Goal: Task Accomplishment & Management: Use online tool/utility

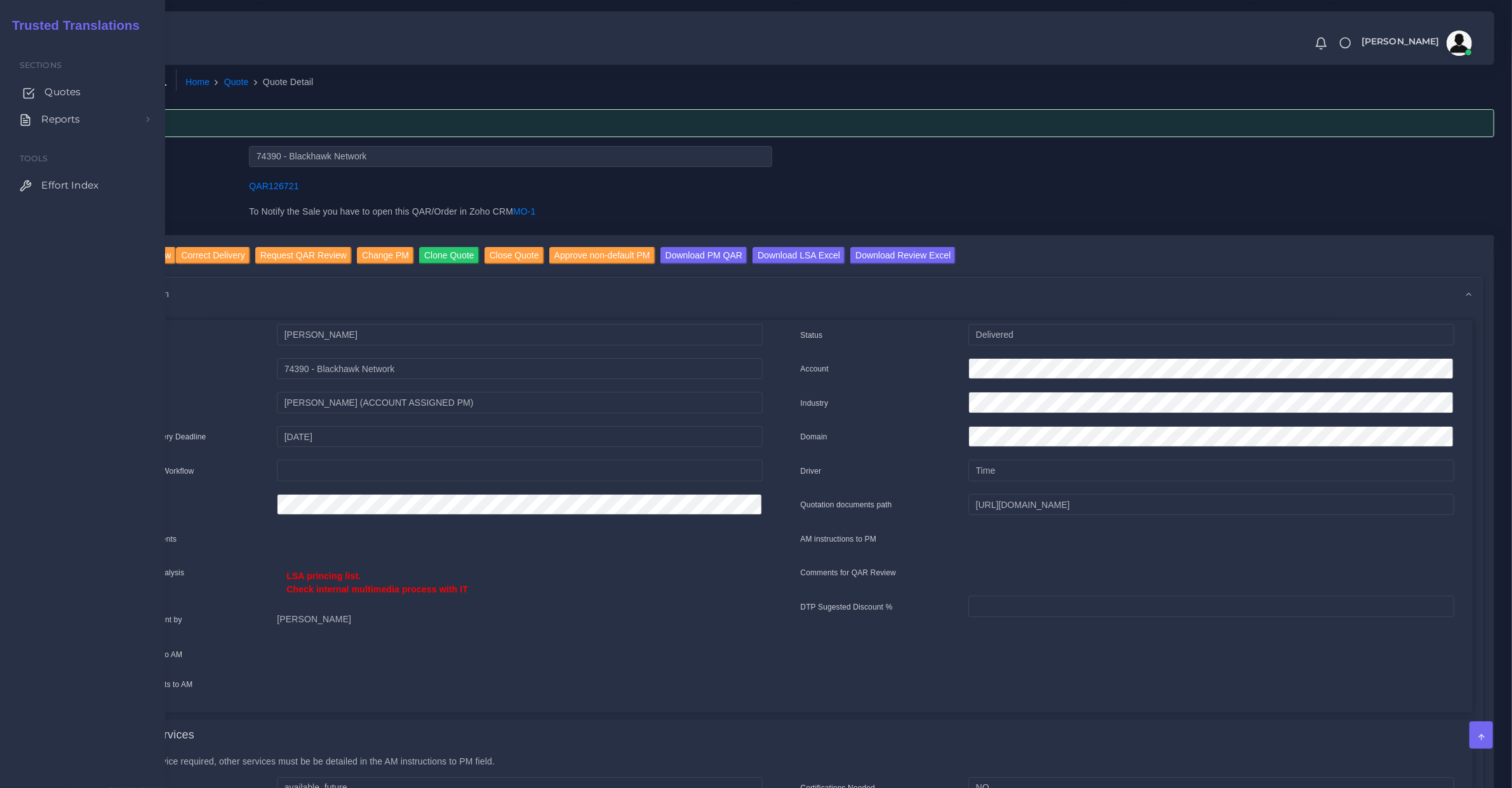
click at [40, 81] on link "Quotes" at bounding box center [83, 91] width 146 height 26
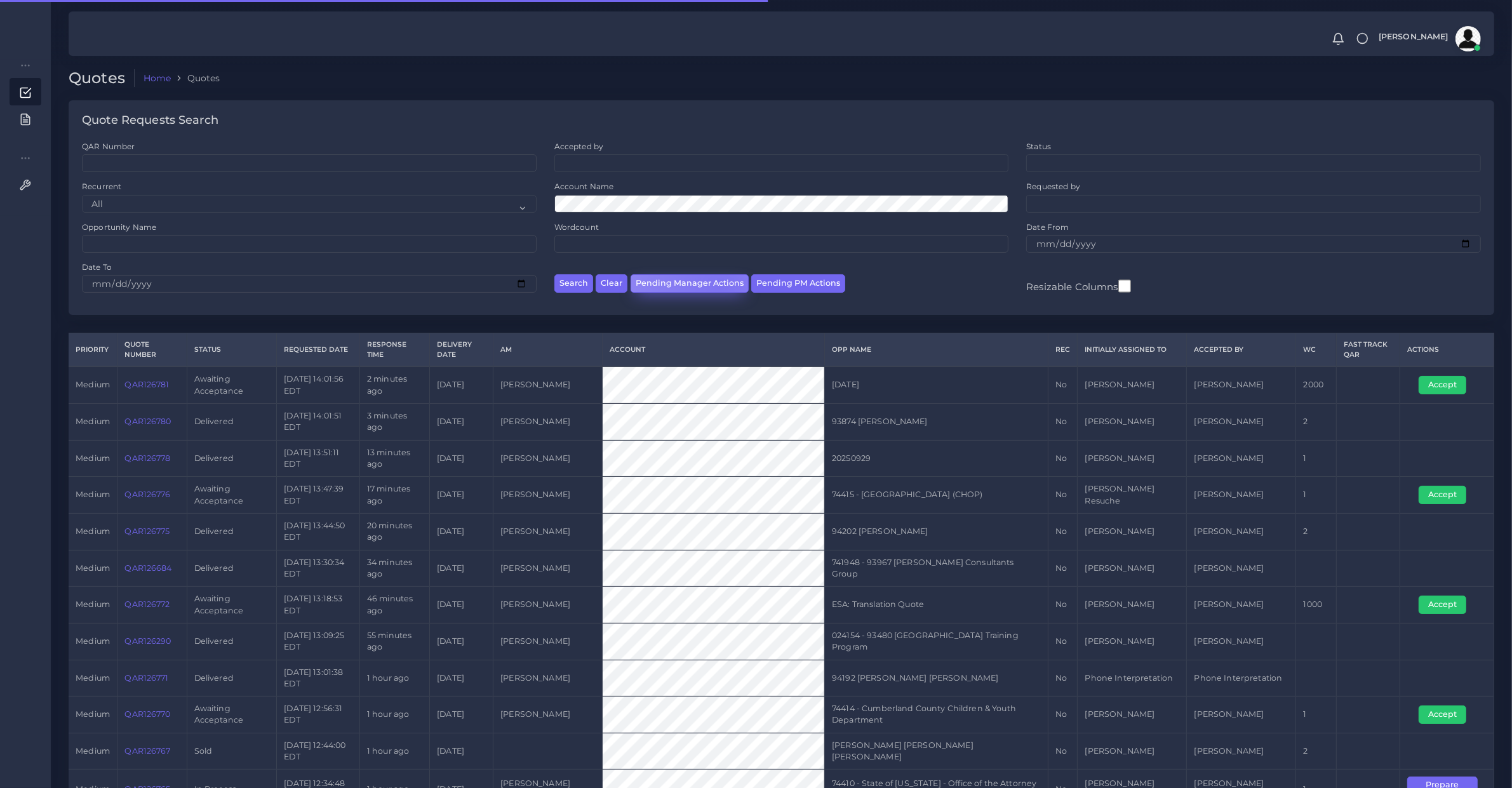
click at [719, 286] on button "Pending Manager Actions" at bounding box center [689, 283] width 118 height 18
select select "awaiting_manager_initial_review"
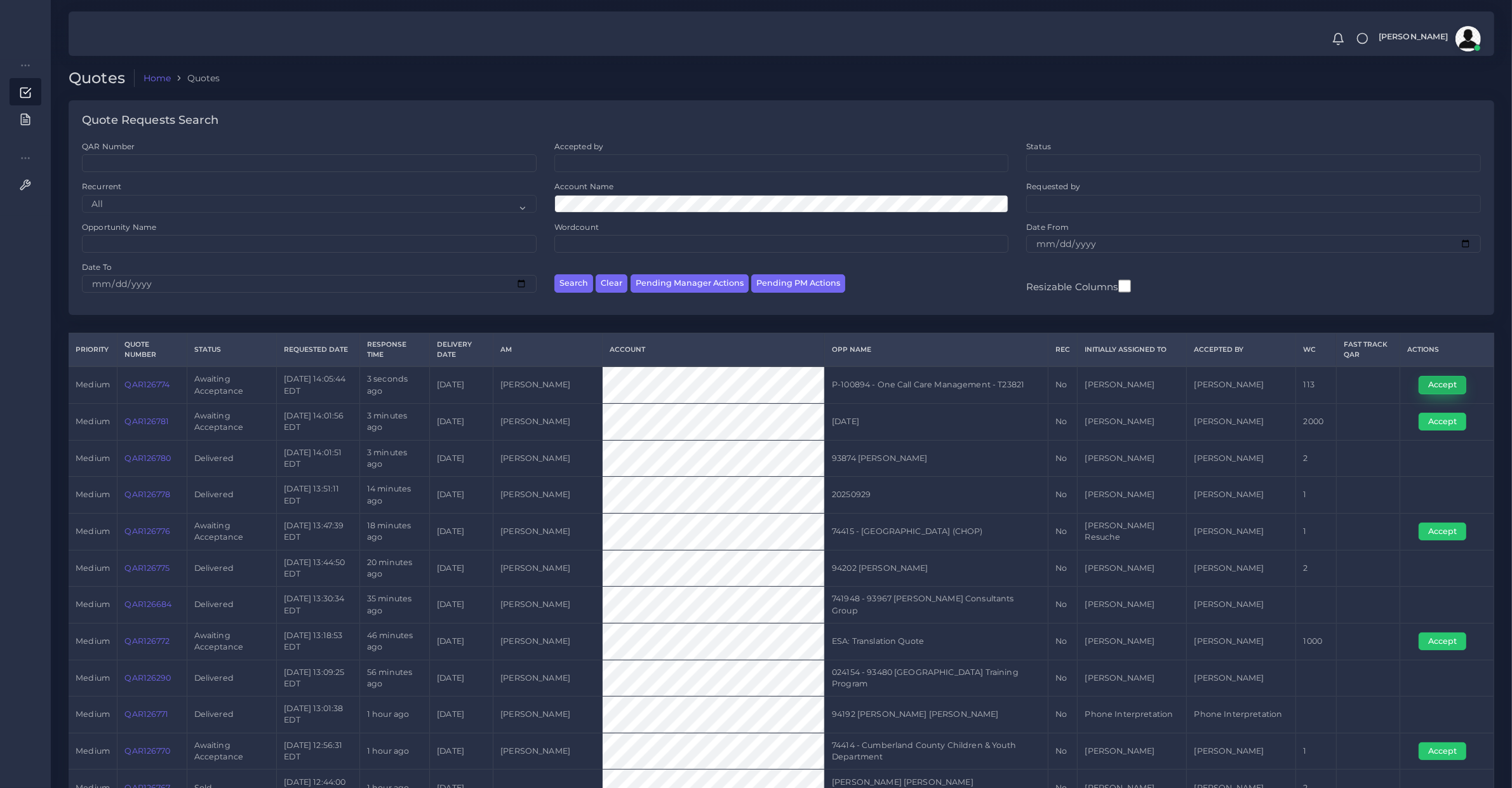
click at [1209, 389] on button "Accept" at bounding box center [1442, 385] width 47 height 18
click at [138, 398] on td "QAR126774" at bounding box center [152, 385] width 69 height 37
copy link "QAR126774"
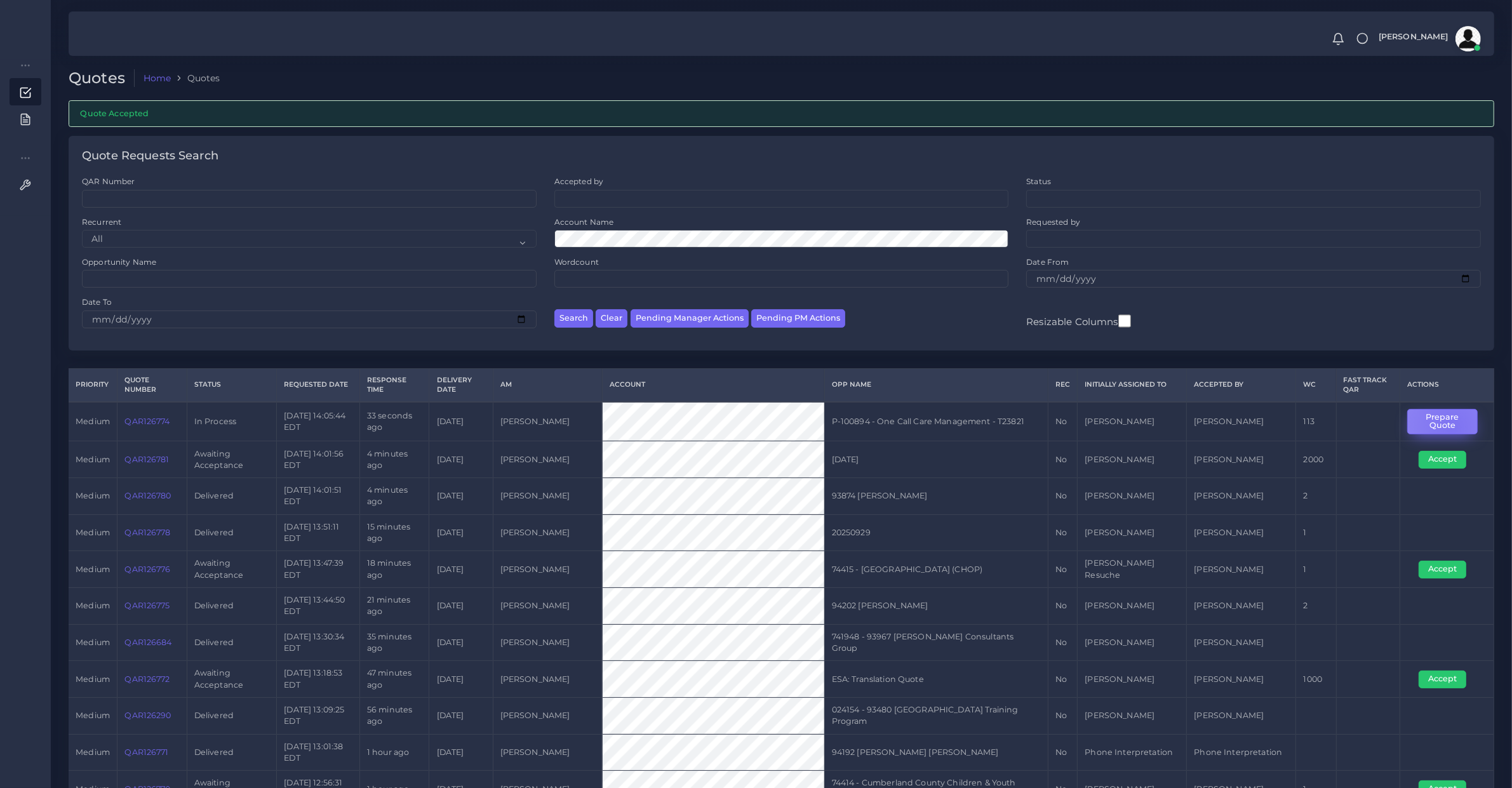
click at [1448, 427] on button "Prepare Quote" at bounding box center [1442, 422] width 70 height 26
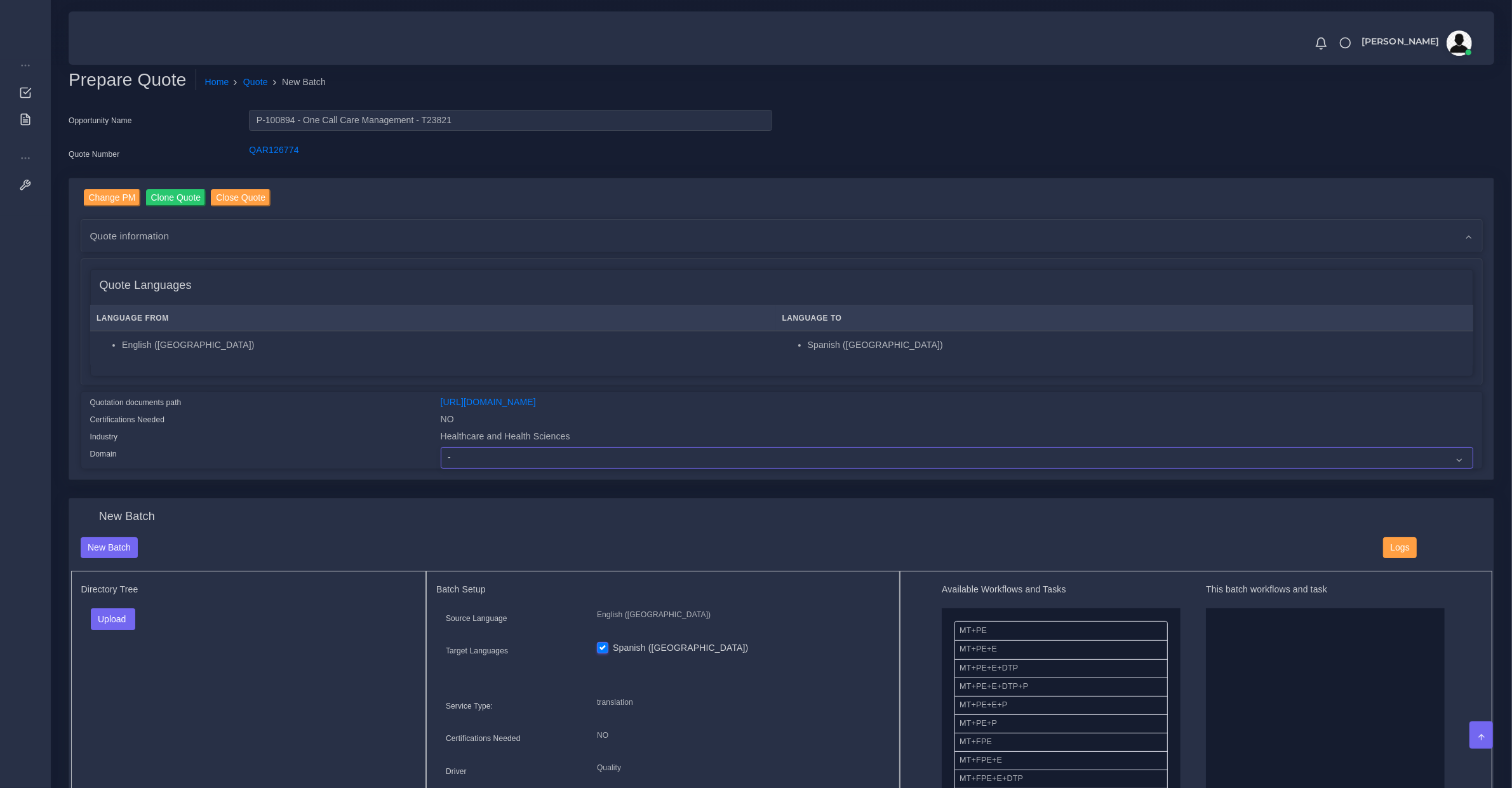
drag, startPoint x: 524, startPoint y: 448, endPoint x: 524, endPoint y: 458, distance: 10.0
click at [524, 450] on select "- Advertising and Media Agriculture, Forestry and Fishing Architecture, Buildin…" at bounding box center [956, 458] width 1032 height 22
select select "Healthcare and Health Sciences"
click at [441, 447] on select "- Advertising and Media Agriculture, Forestry and Fishing Architecture, Buildin…" at bounding box center [956, 458] width 1032 height 22
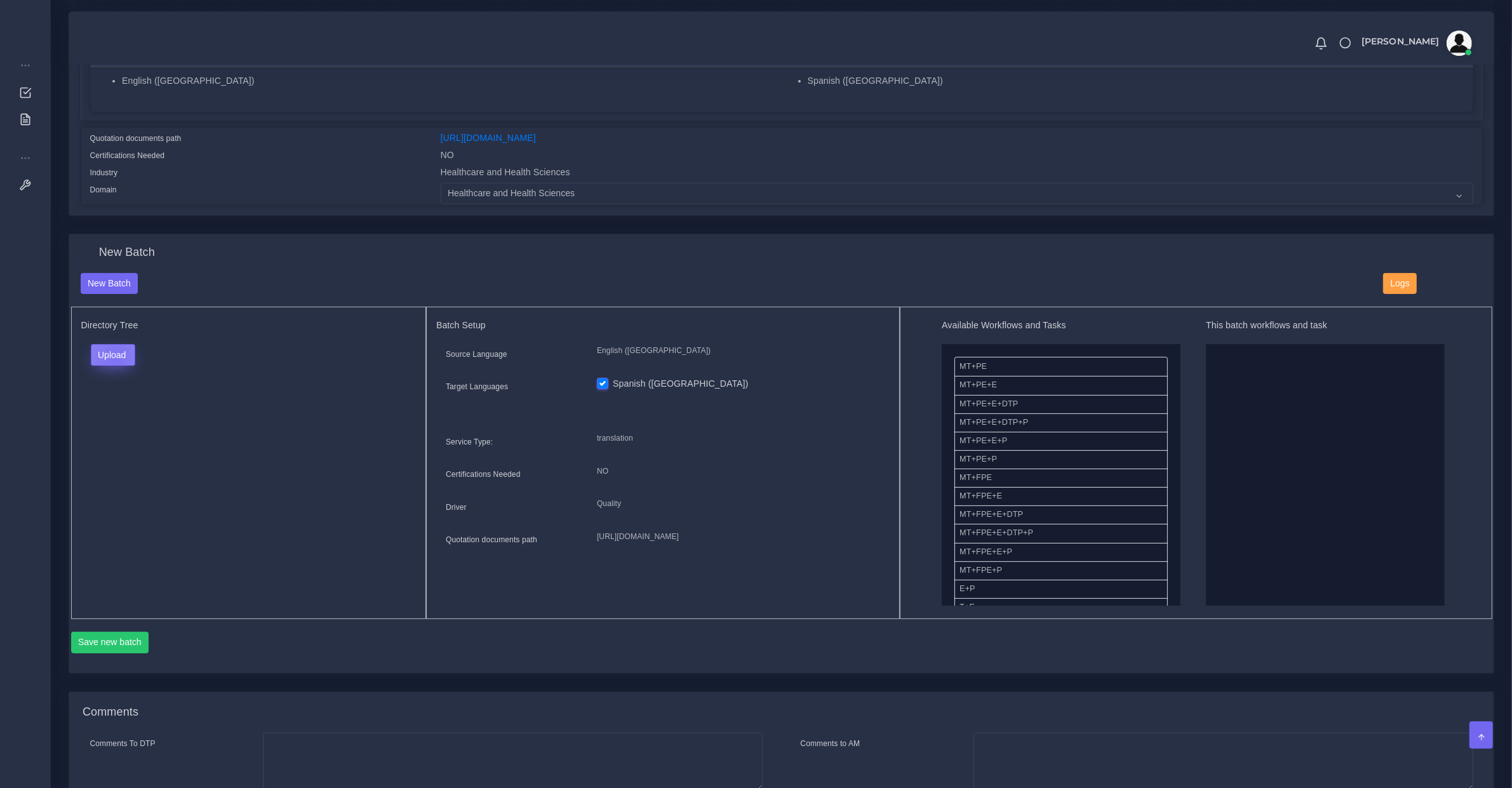
click at [114, 354] on button "Upload" at bounding box center [113, 355] width 45 height 22
click at [114, 395] on label "Files" at bounding box center [135, 402] width 87 height 16
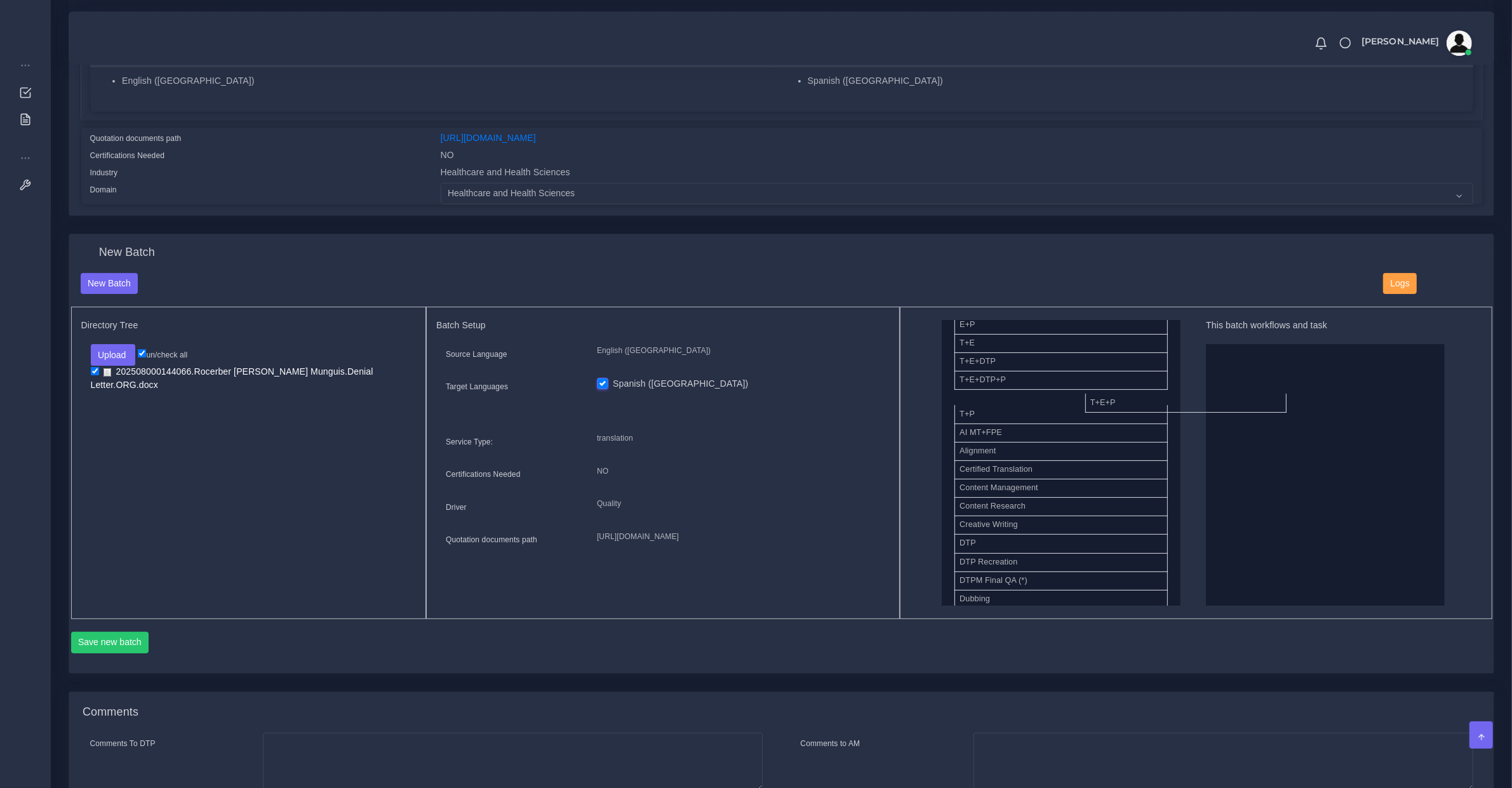
drag, startPoint x: 1082, startPoint y: 400, endPoint x: 1239, endPoint y: 400, distance: 157.0
click at [104, 632] on button "Save new batch" at bounding box center [110, 642] width 78 height 22
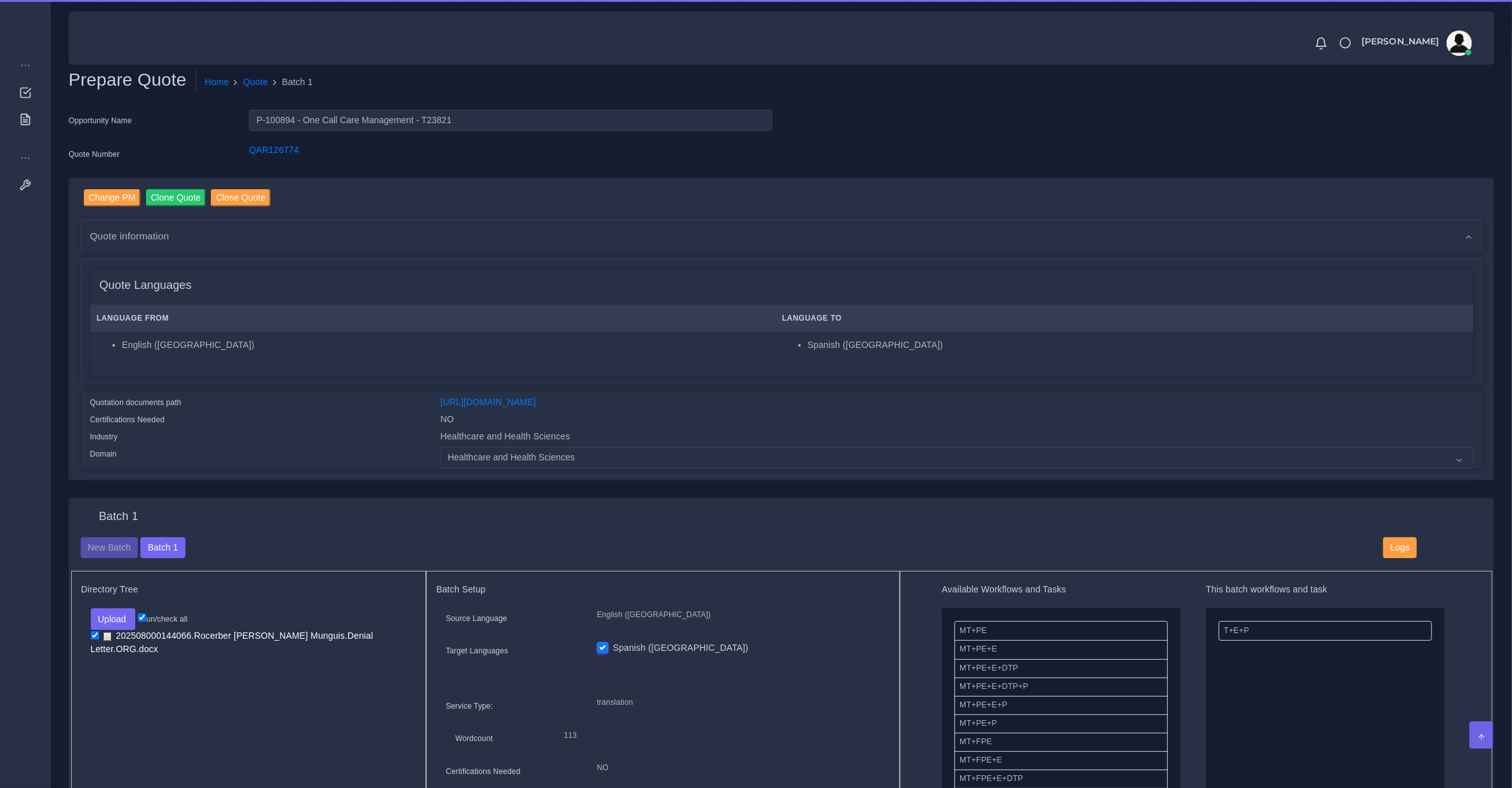
scroll to position [529, 0]
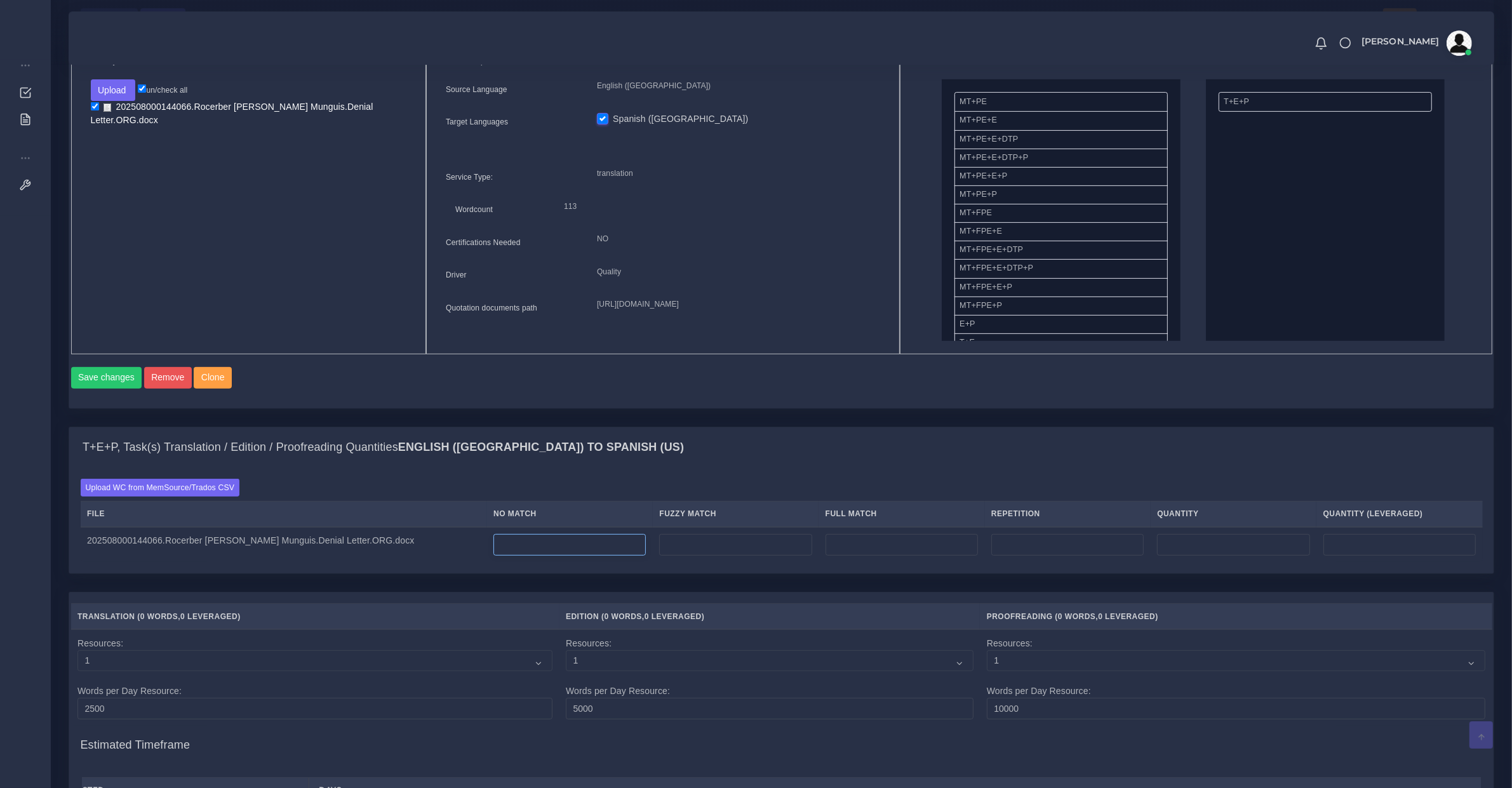
click at [526, 556] on input "number" at bounding box center [569, 545] width 152 height 22
type input "81"
type input "7"
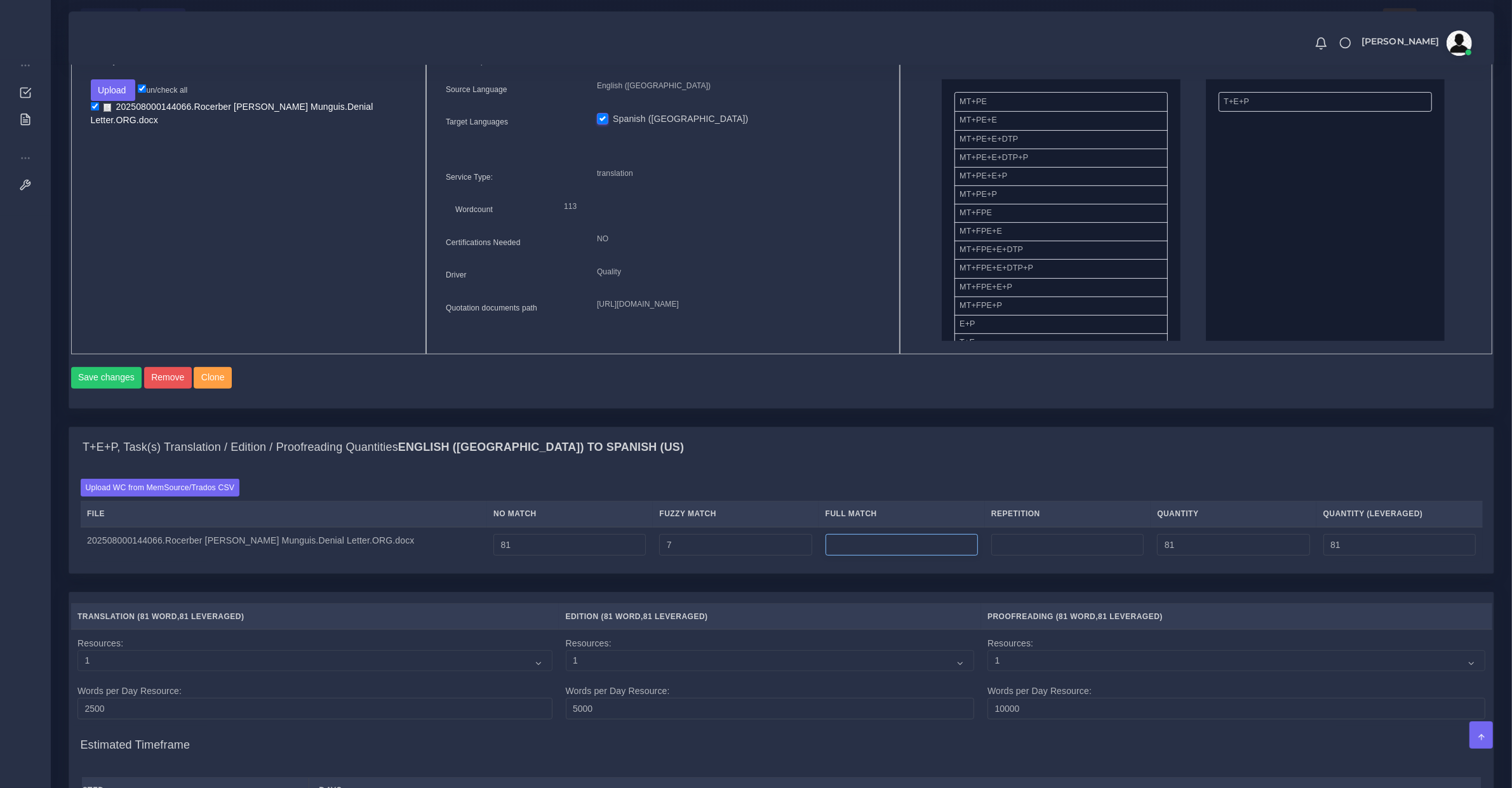
type input "88"
type input "84"
type input "16"
type input "104"
type input "88"
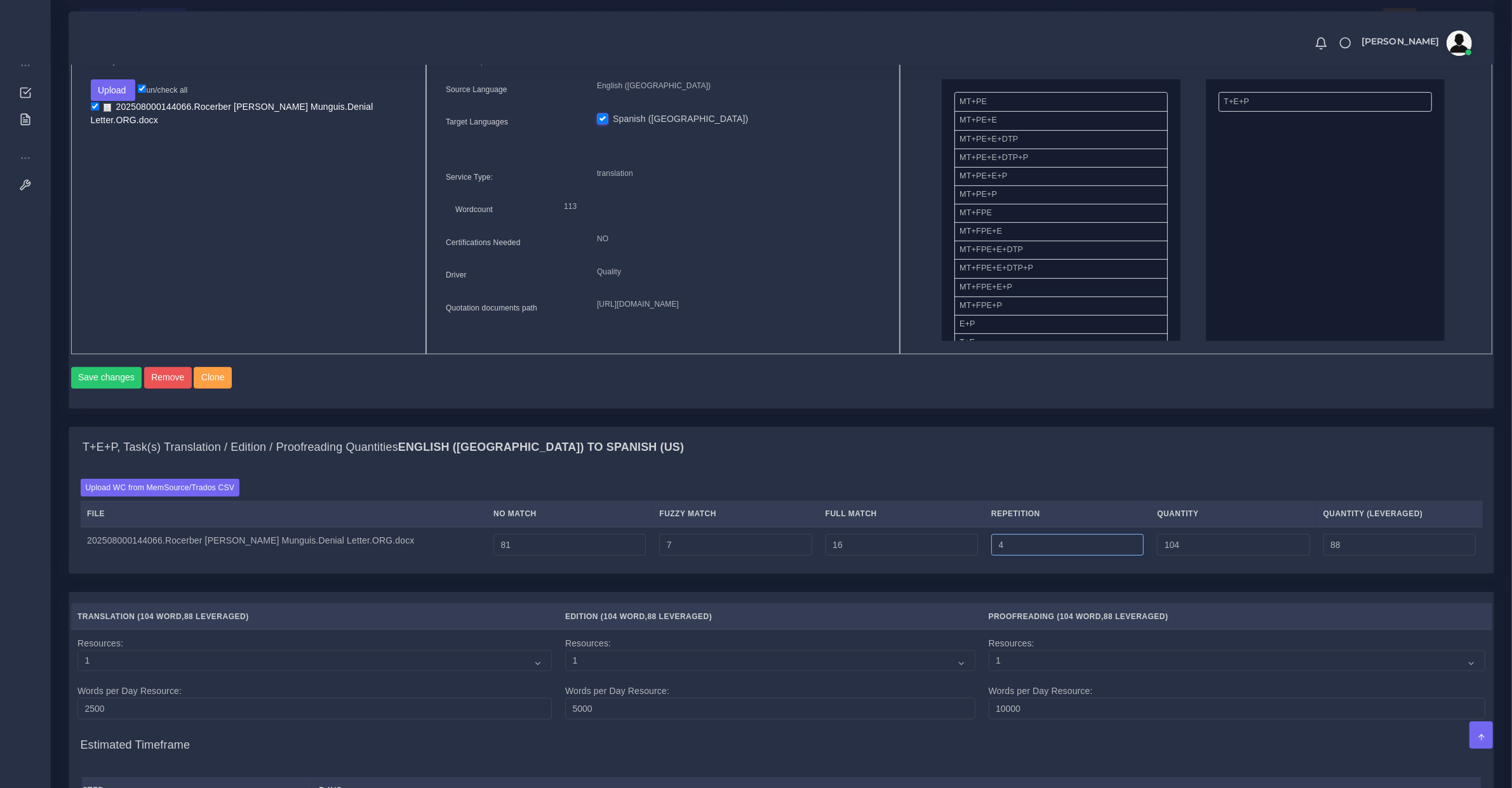
type input "4"
type input "108"
type input "89"
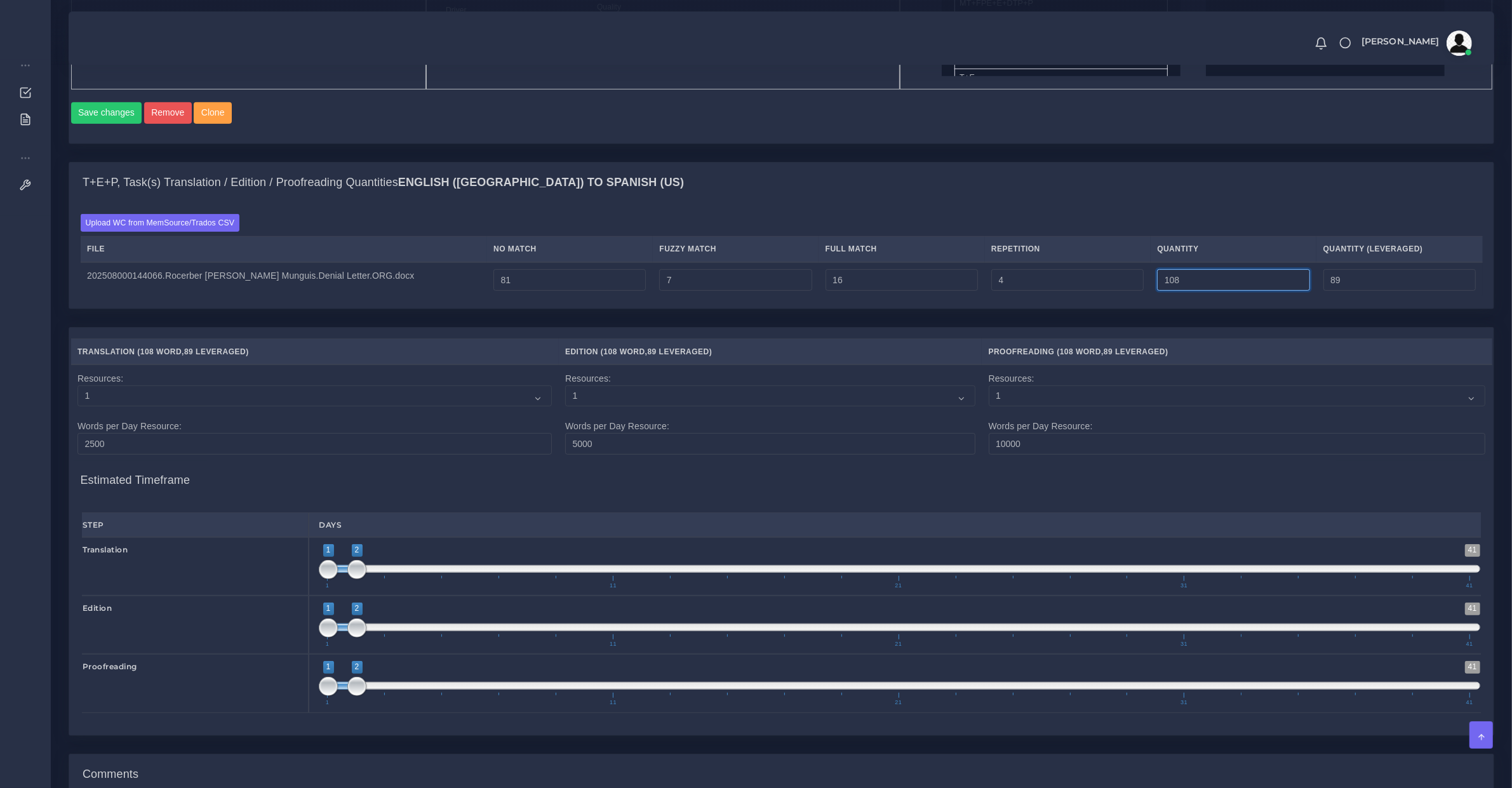
scroll to position [1056, 0]
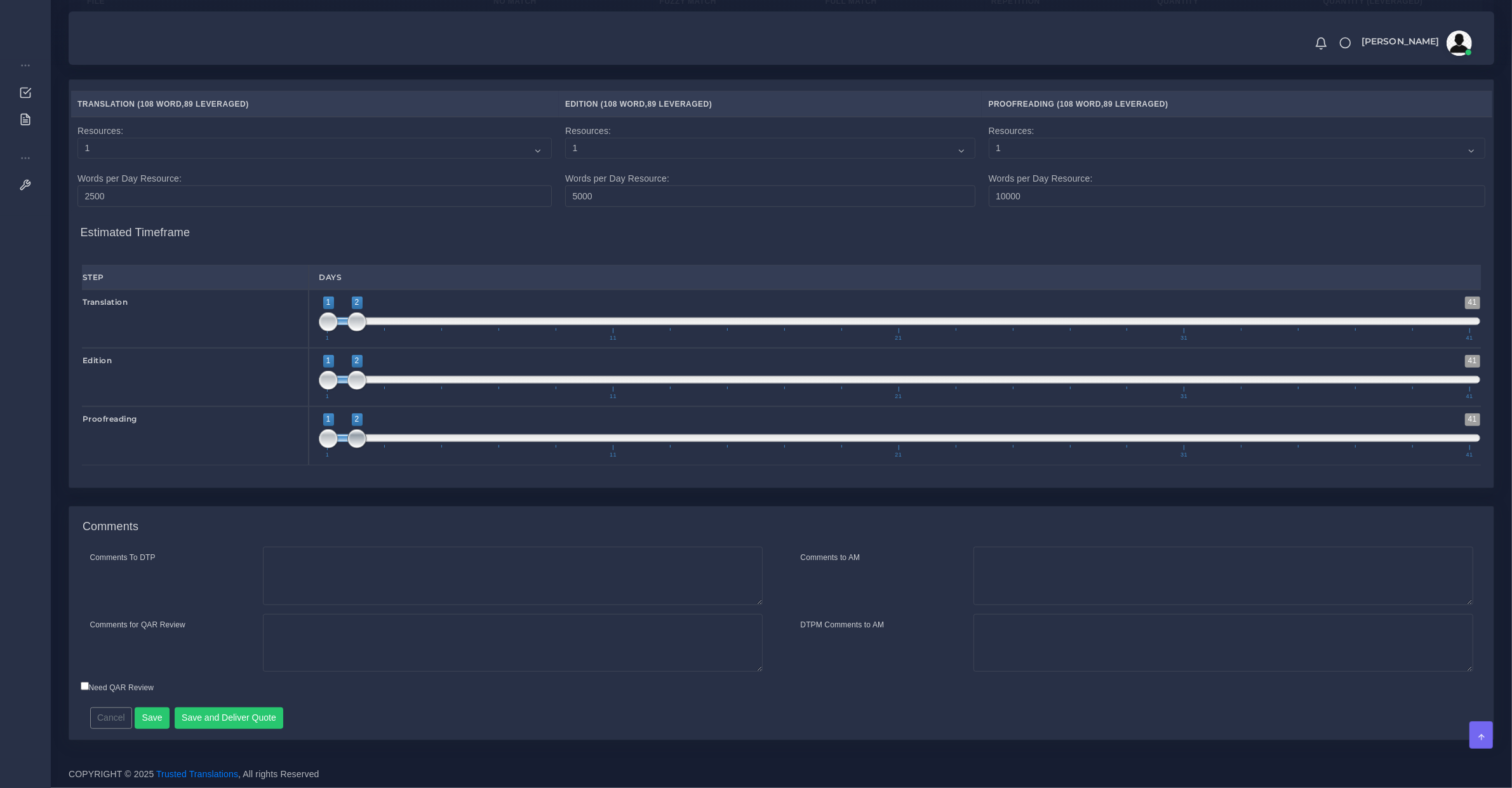
type input "1;1"
drag, startPoint x: 353, startPoint y: 433, endPoint x: 305, endPoint y: 433, distance: 48.0
click at [306, 434] on div "Proofreading 1 41 1 2 1 — 2 1 11 21 31 41 1;1" at bounding box center [781, 435] width 1418 height 58
type input "1;1"
drag, startPoint x: 309, startPoint y: 366, endPoint x: 340, endPoint y: 345, distance: 37.4
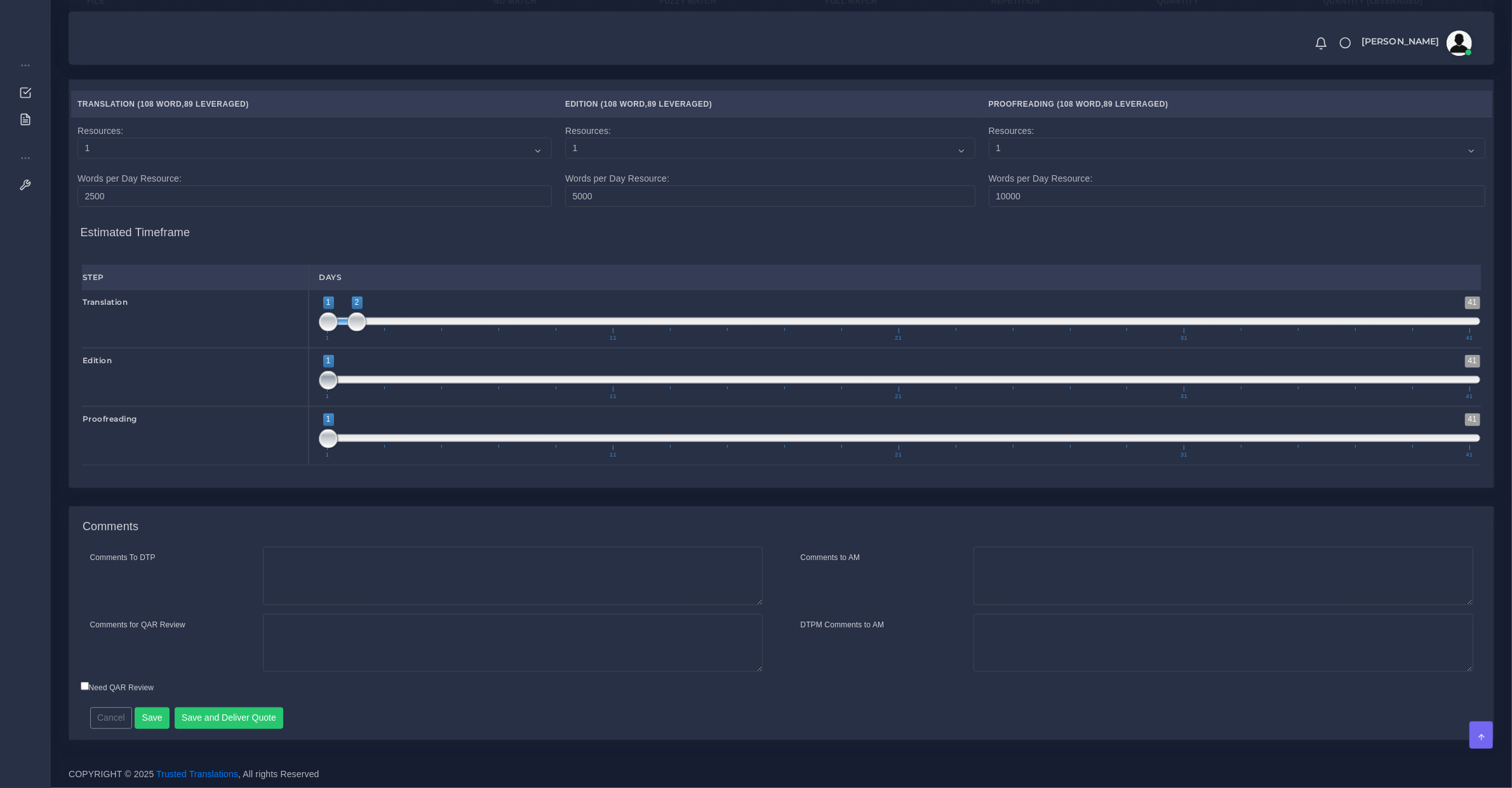
click at [308, 365] on div "Edition 1 41 1 1 1 — 1 1 11 21 31 41 1;1" at bounding box center [781, 377] width 1418 height 58
type input "1;1"
drag, startPoint x: 360, startPoint y: 318, endPoint x: 303, endPoint y: 322, distance: 57.1
click at [308, 315] on div "Translation 1 41 1 2 1 — 2 1 11 21 31 41 1;1" at bounding box center [781, 319] width 1418 height 58
click at [242, 724] on button "Save and Deliver Quote" at bounding box center [229, 718] width 109 height 22
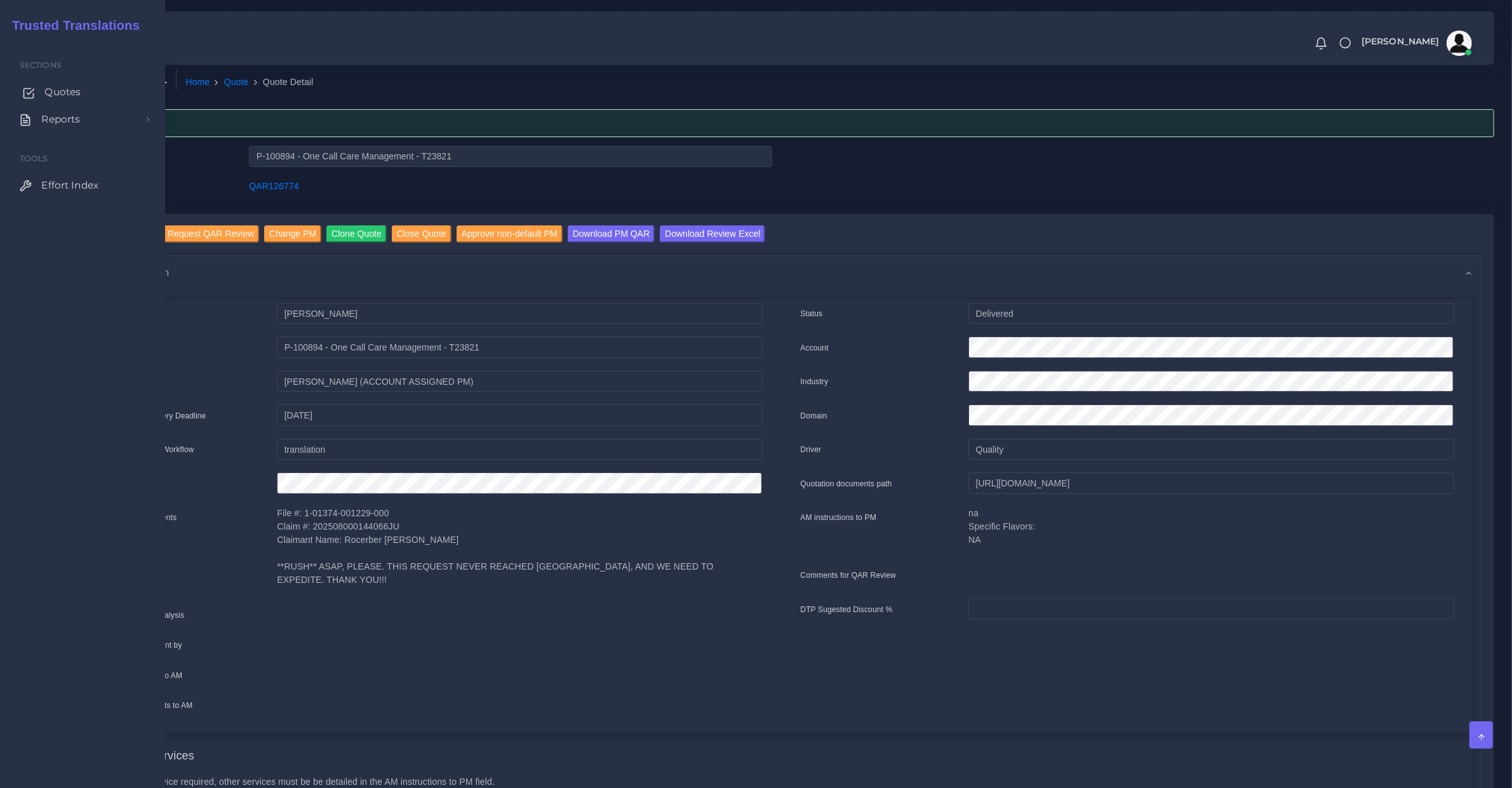
click at [36, 94] on link "Quotes" at bounding box center [83, 91] width 146 height 26
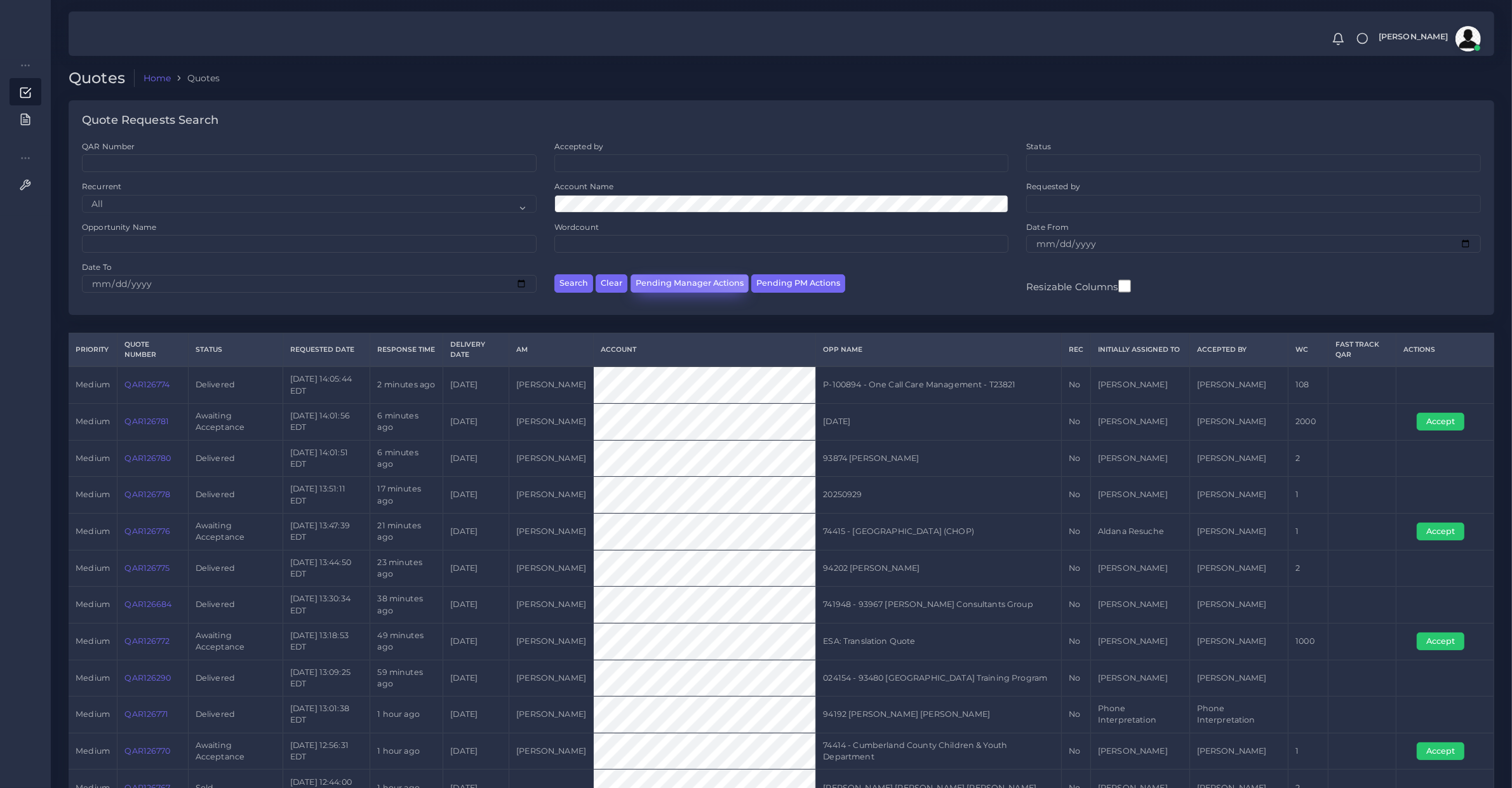
click at [659, 286] on button "Pending Manager Actions" at bounding box center [689, 283] width 118 height 18
select select "awaiting_manager_initial_review"
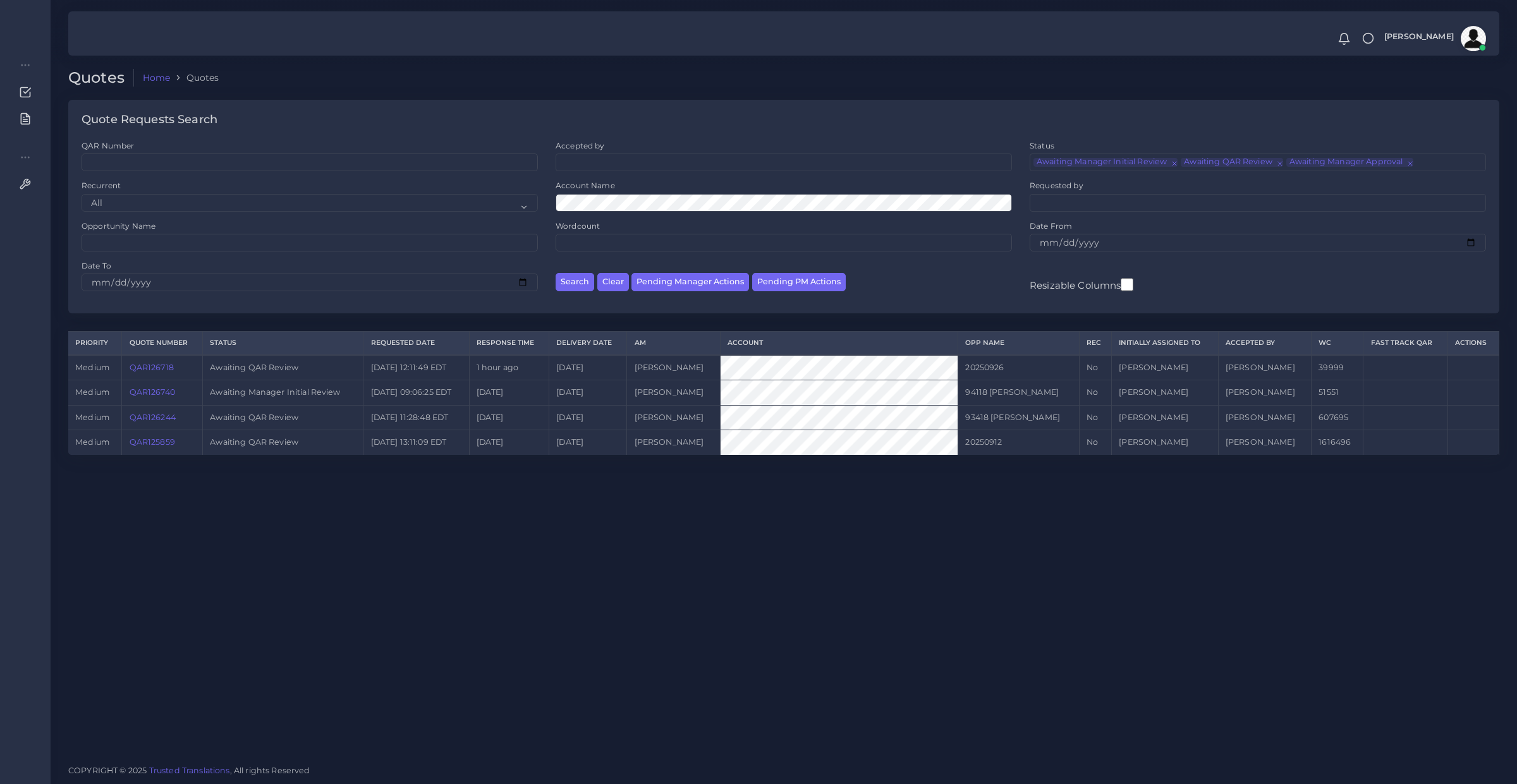
click at [809, 307] on div "QAR Number Accepted by All Donaldo Barahona Ricardo Mejia Status" at bounding box center [784, 227] width 1431 height 174
click at [819, 279] on button "Pending PM Actions" at bounding box center [799, 282] width 94 height 18
select select "awaiting_acceptance"
